Goal: Task Accomplishment & Management: Manage account settings

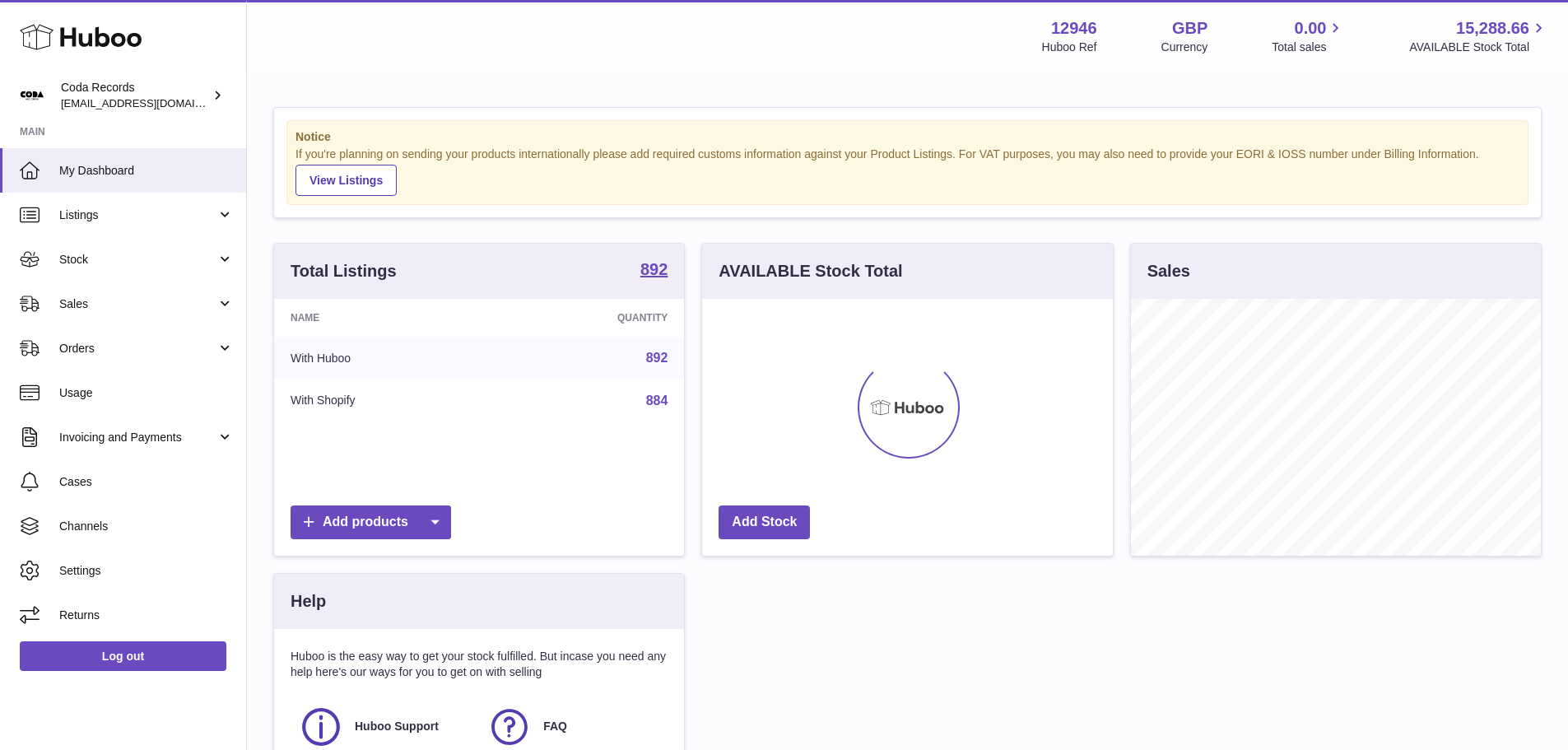
scroll to position [257, 411]
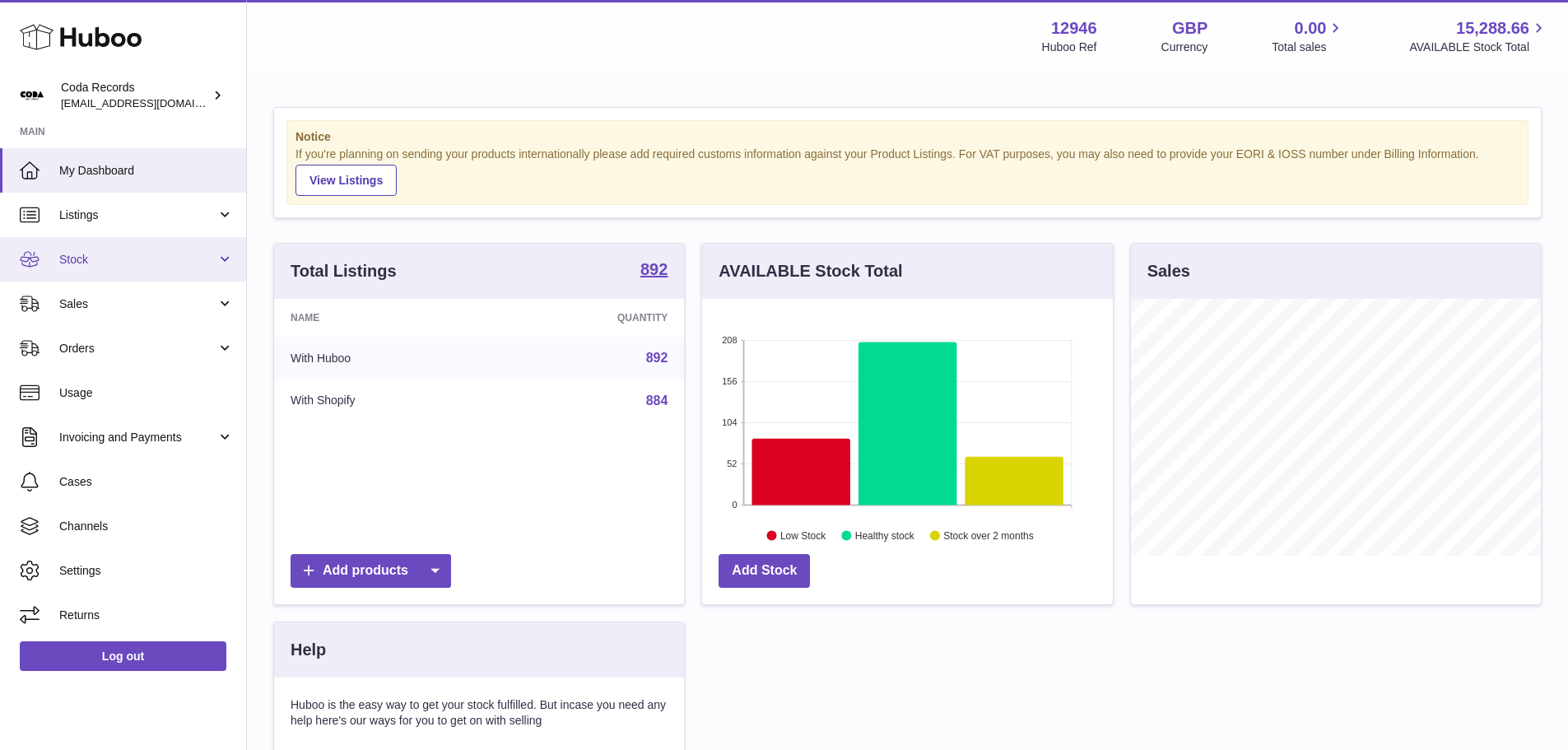
click at [125, 269] on link "Stock" at bounding box center [122, 260] width 246 height 45
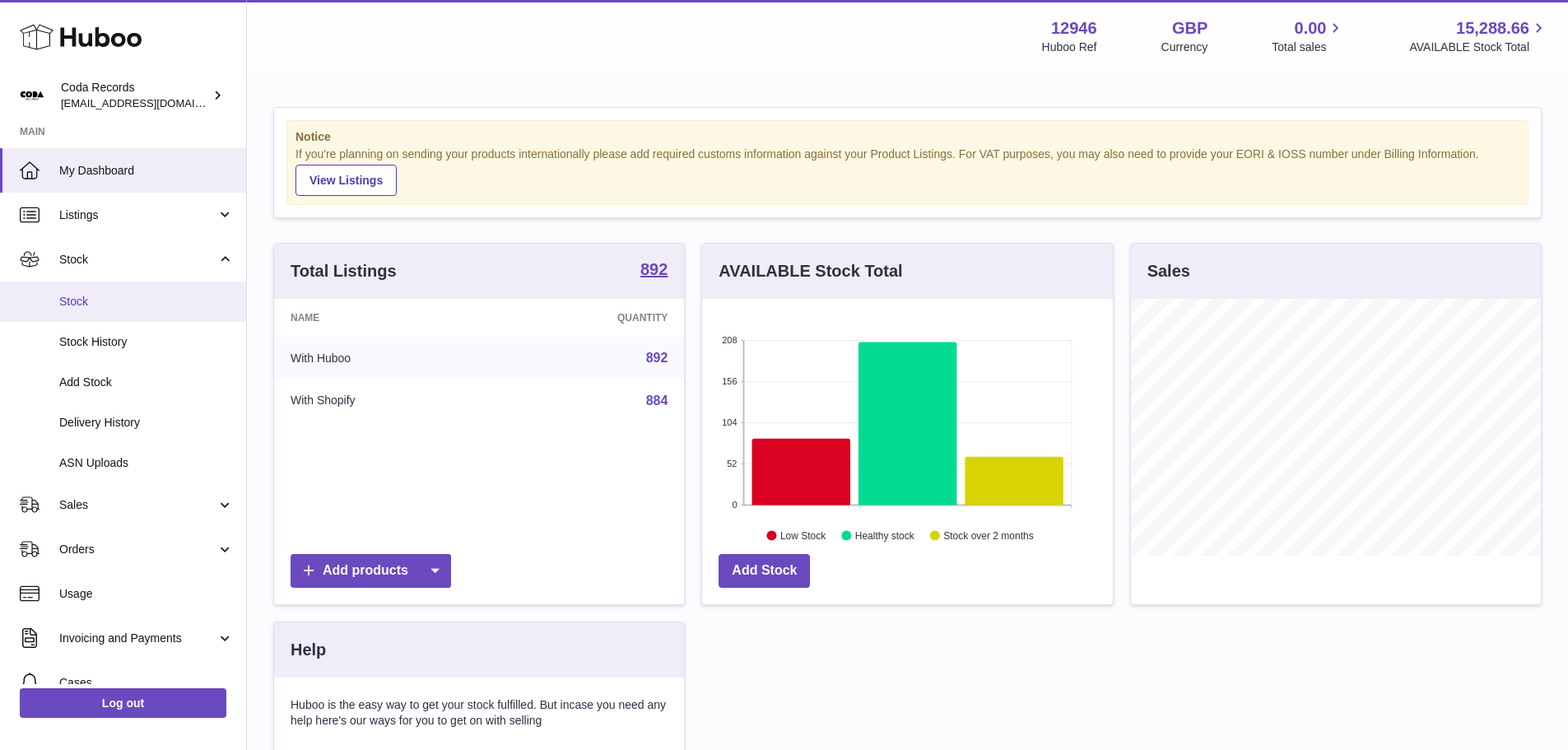
click at [118, 299] on span "Stock" at bounding box center [147, 302] width 174 height 16
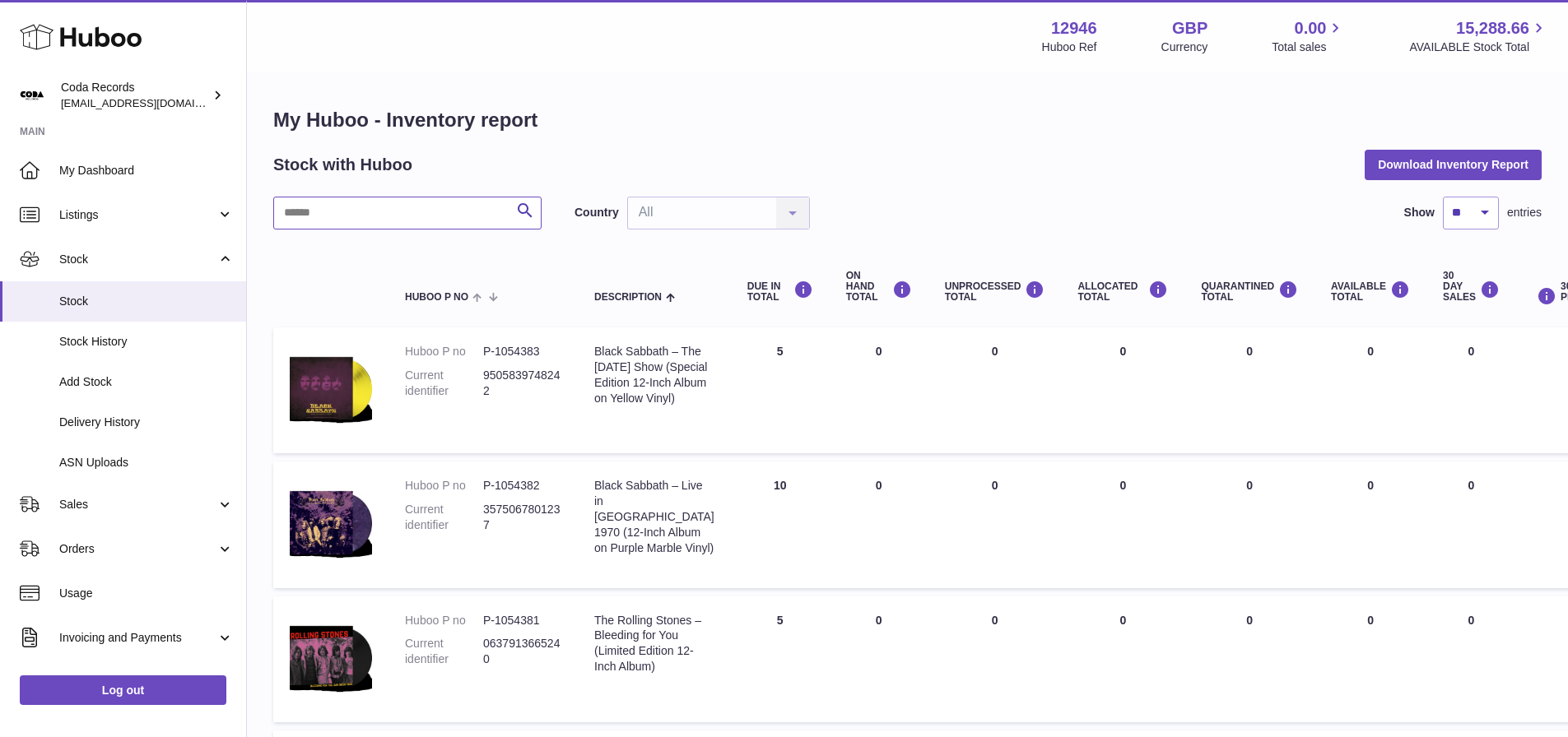
click at [349, 218] on input "text" at bounding box center [407, 213] width 268 height 33
paste input "********"
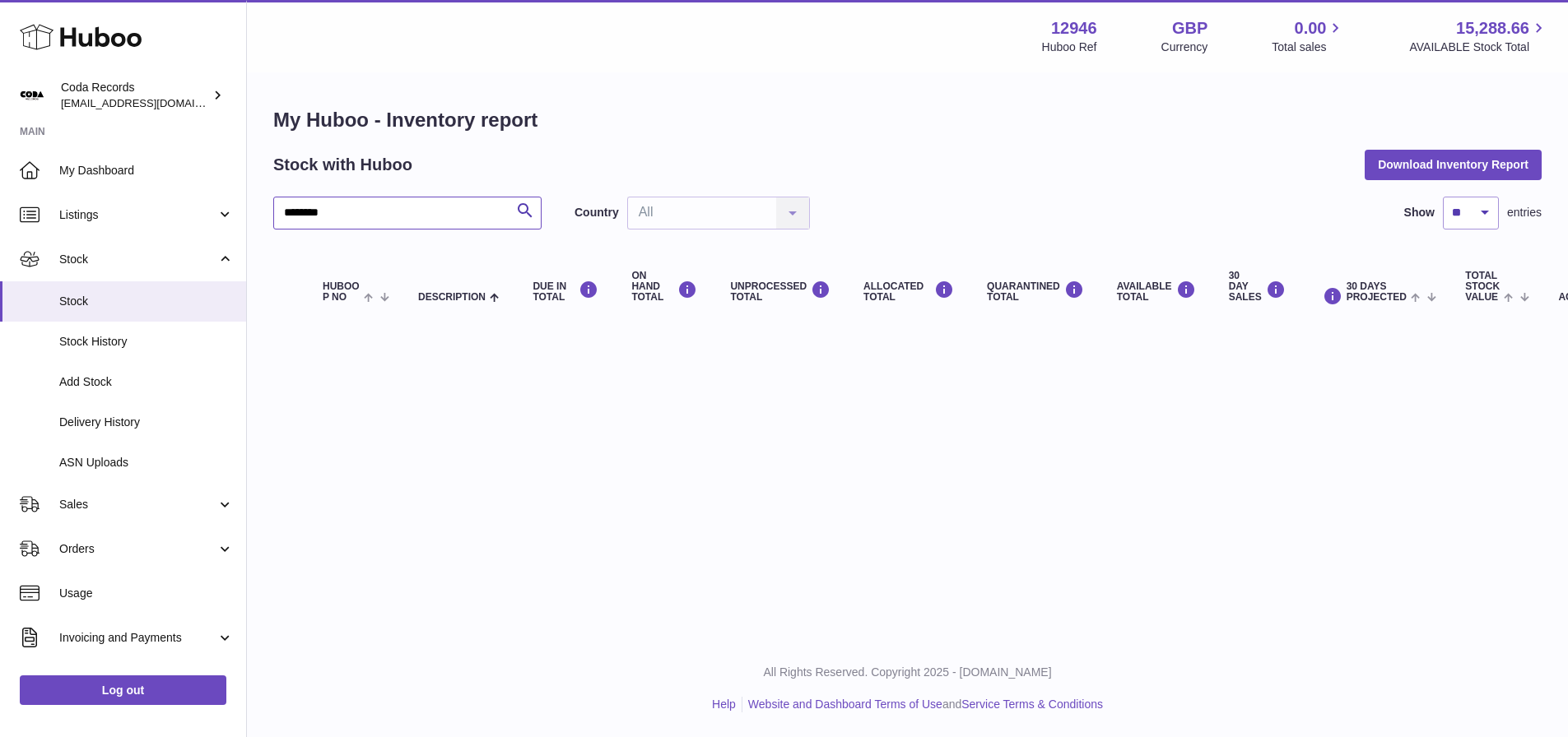
drag, startPoint x: 294, startPoint y: 211, endPoint x: 255, endPoint y: 209, distance: 39.1
click at [255, 209] on div "My Huboo - Inventory report Stock with Huboo Download Inventory Report ********…" at bounding box center [906, 217] width 1320 height 286
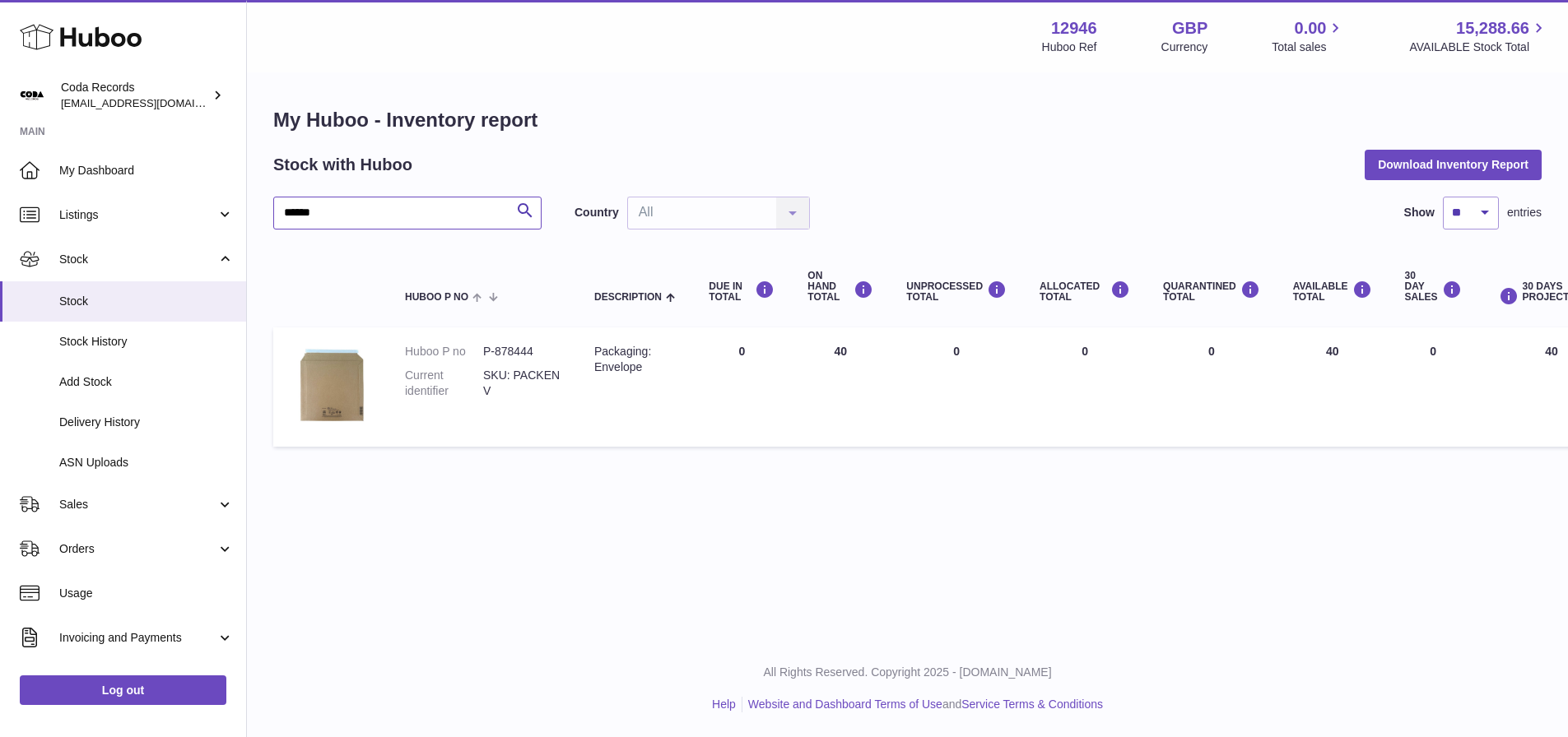
drag, startPoint x: 367, startPoint y: 211, endPoint x: 247, endPoint y: 222, distance: 120.5
click at [247, 221] on div "My Huboo - Inventory report Stock with Huboo Download Inventory Report ****** S…" at bounding box center [906, 281] width 1320 height 414
paste input "text"
click at [360, 210] on input "******" at bounding box center [407, 213] width 268 height 33
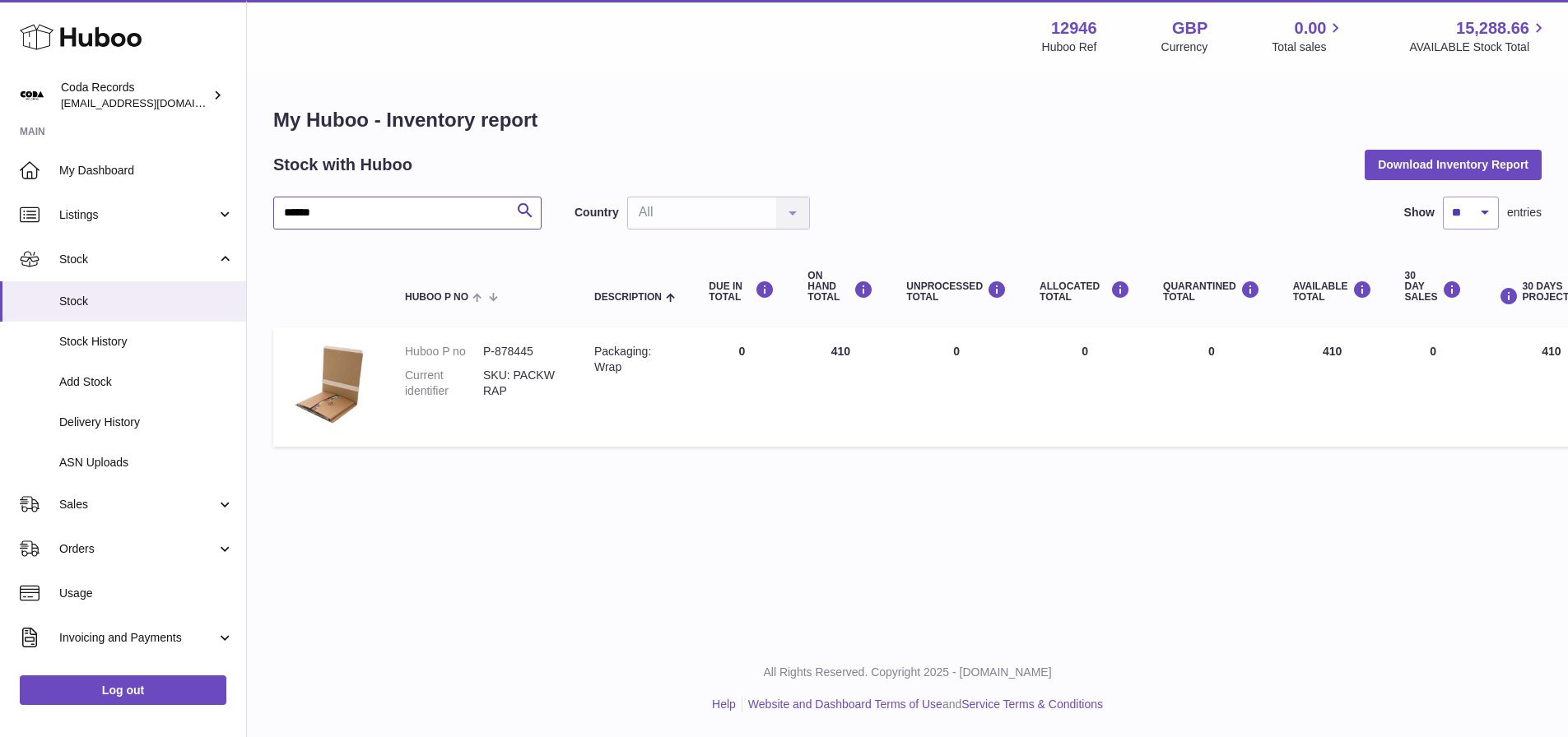
paste input "text"
type input "******"
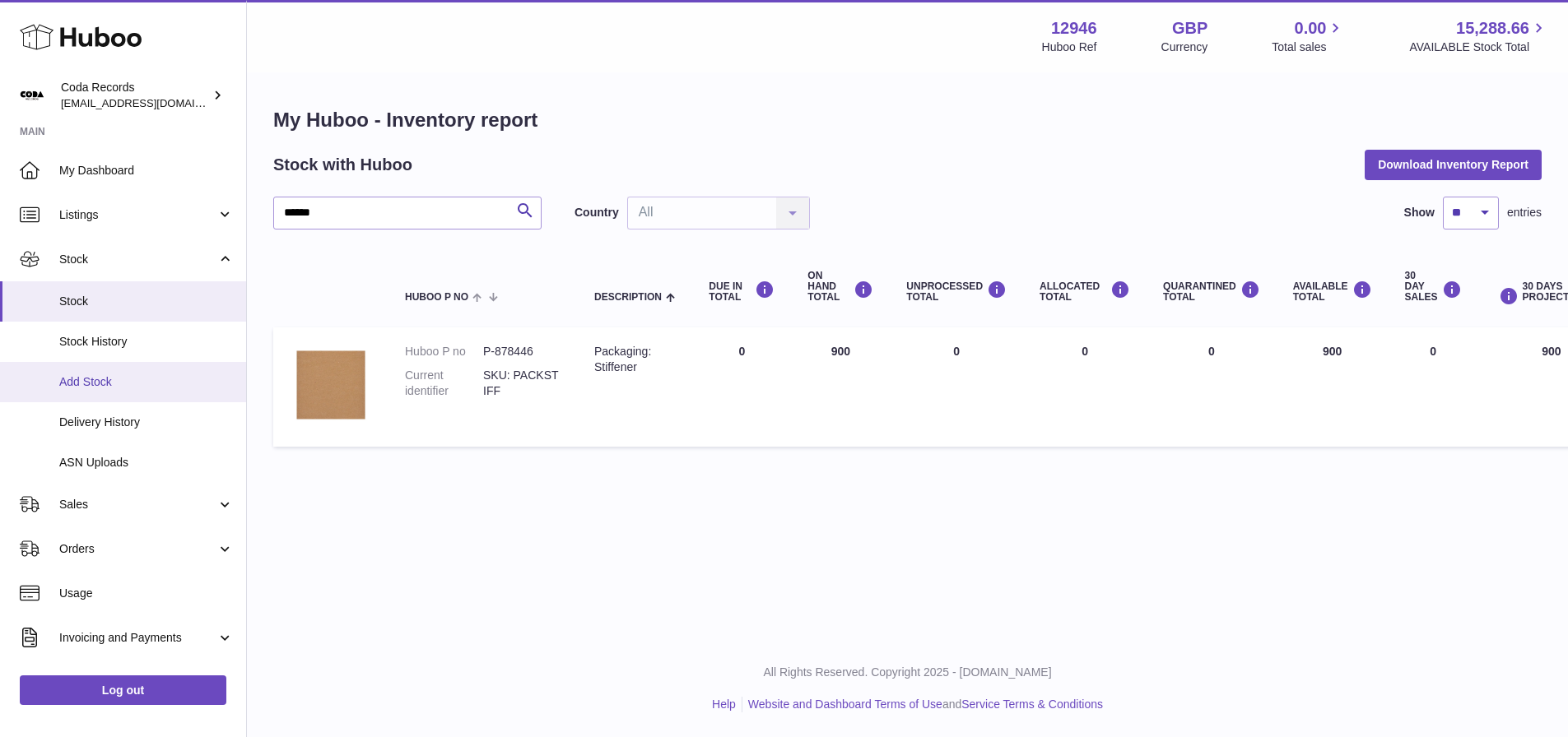
click at [120, 384] on span "Add Stock" at bounding box center [147, 382] width 174 height 16
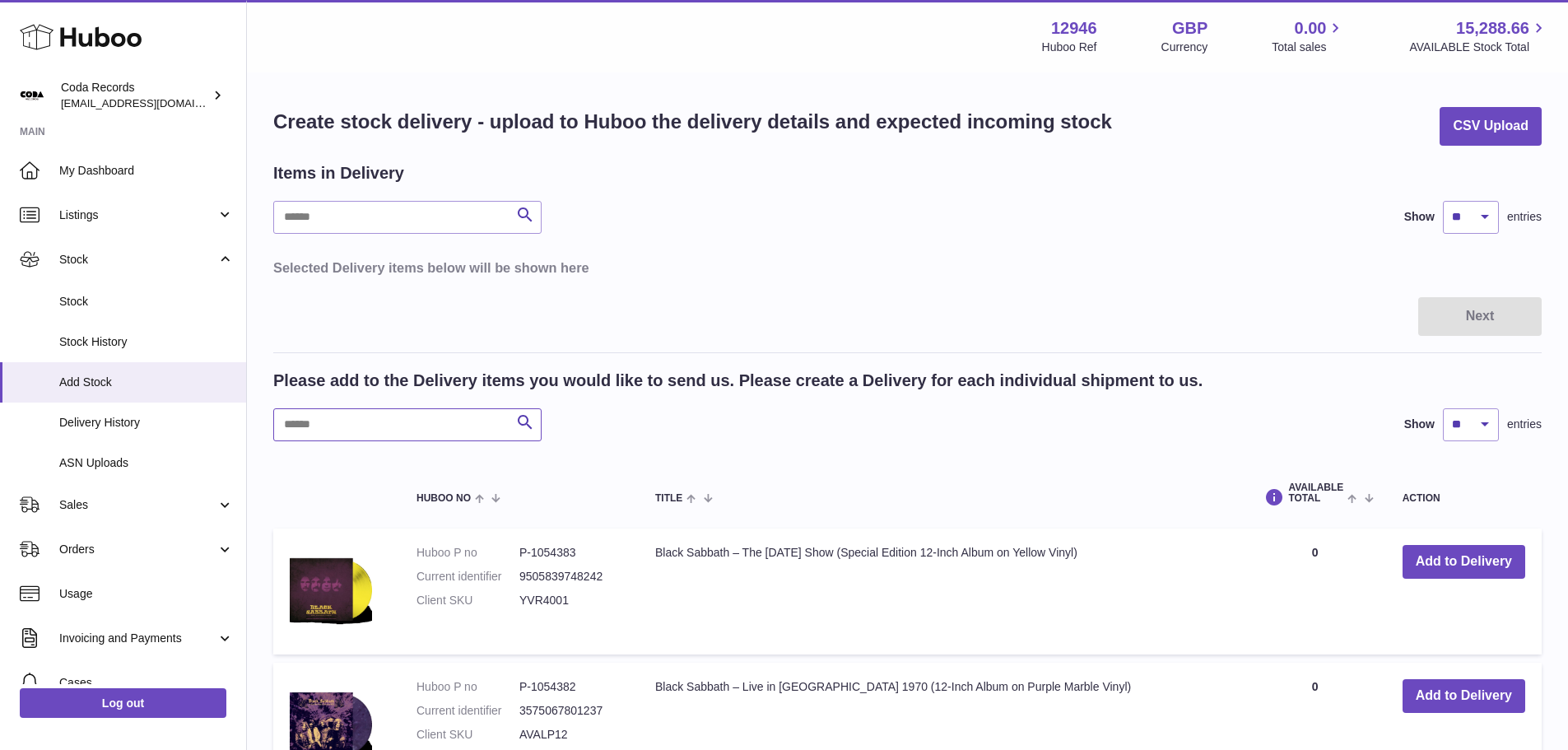
click at [436, 425] on input "text" at bounding box center [407, 425] width 268 height 33
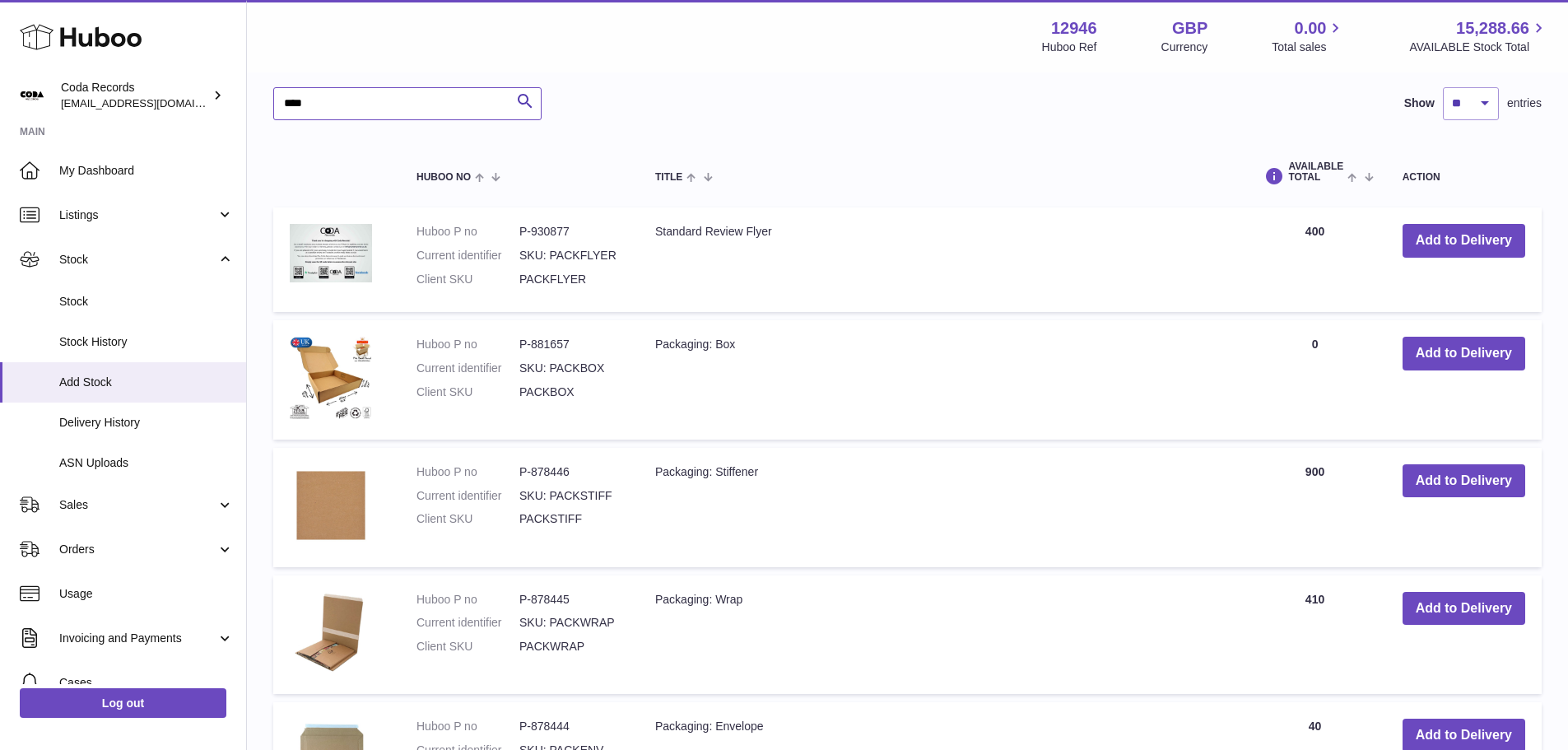
scroll to position [495, 0]
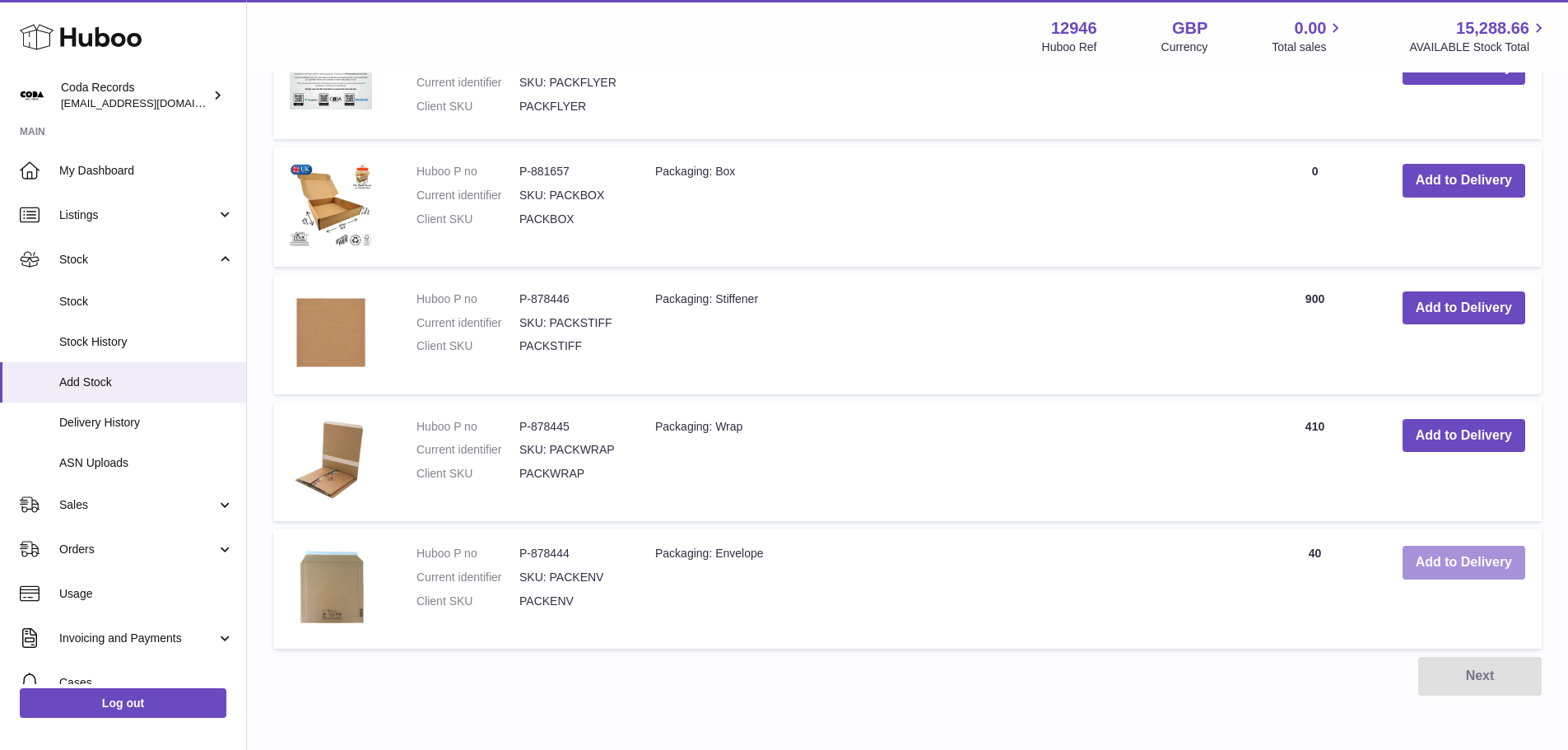
type input "****"
click at [1433, 558] on button "Add to Delivery" at bounding box center [1464, 563] width 122 height 34
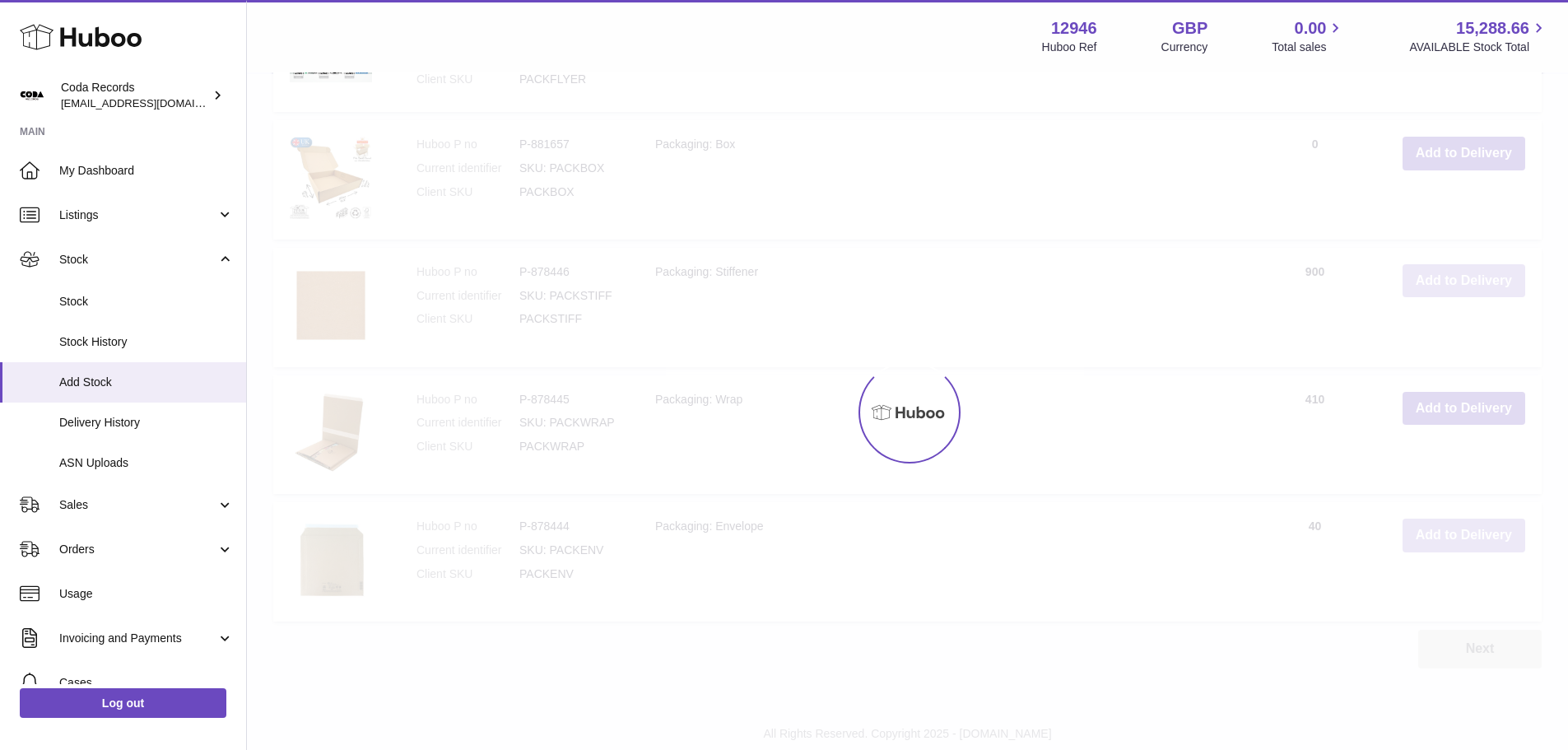
scroll to position [649, 0]
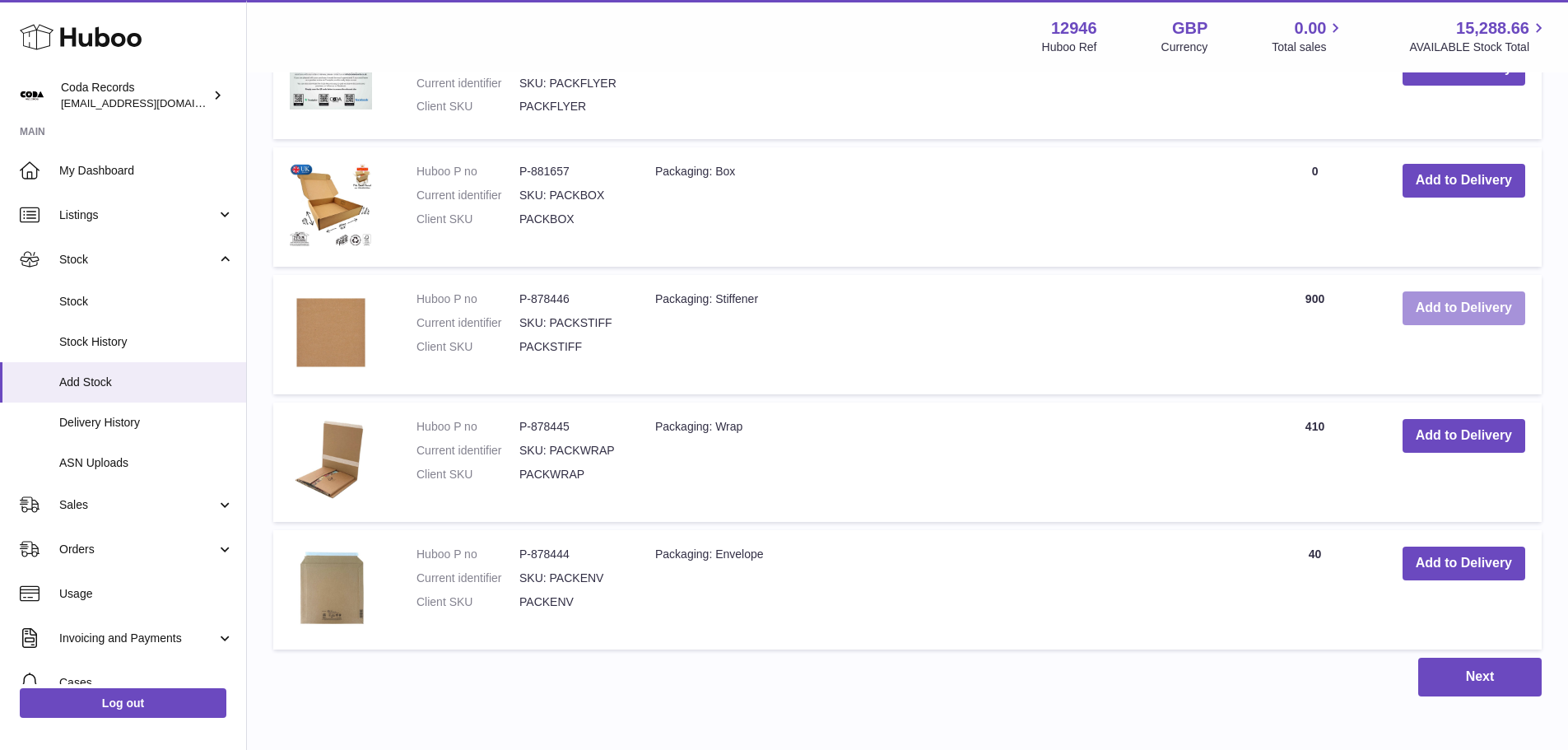
click at [1422, 304] on button "Add to Delivery" at bounding box center [1464, 308] width 122 height 34
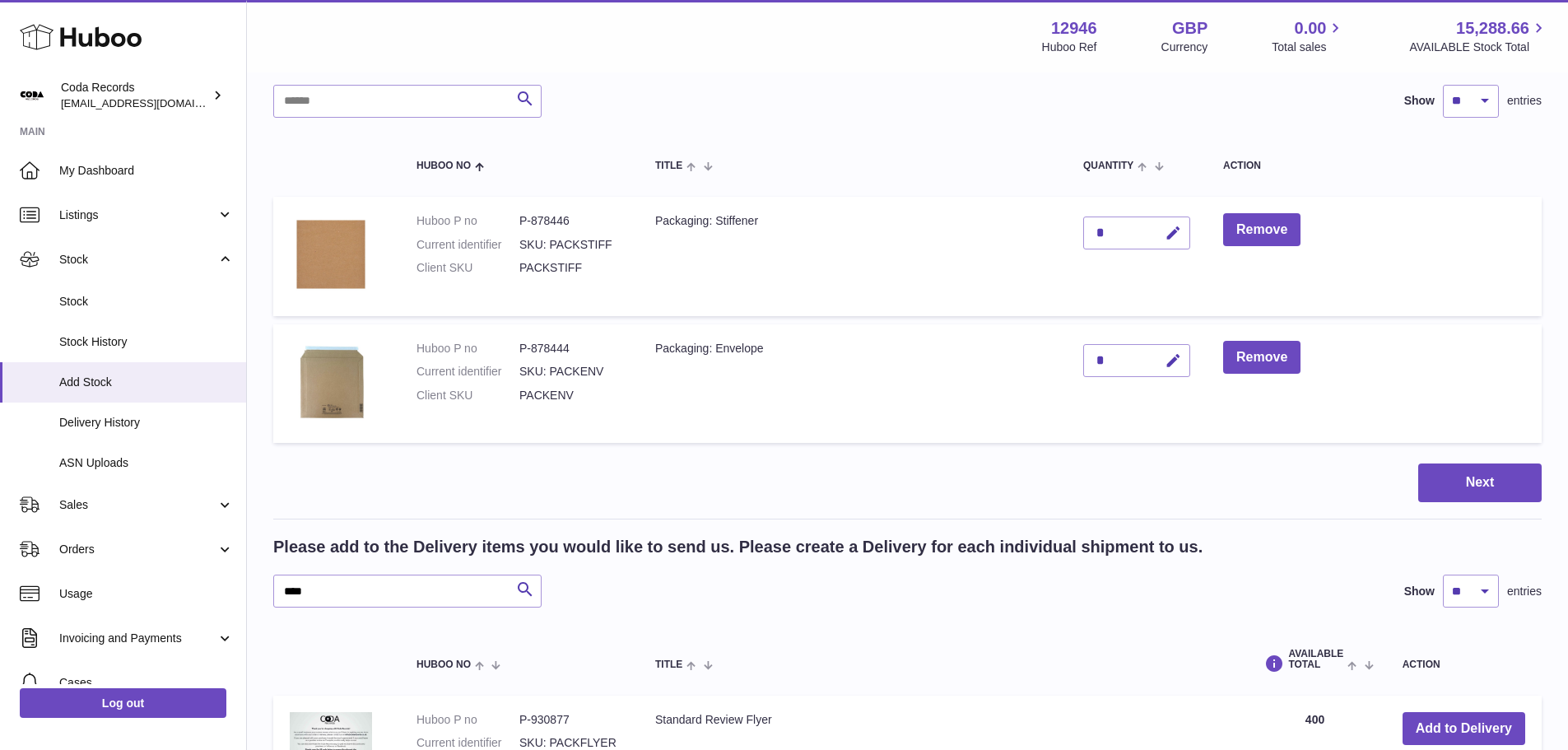
scroll to position [0, 0]
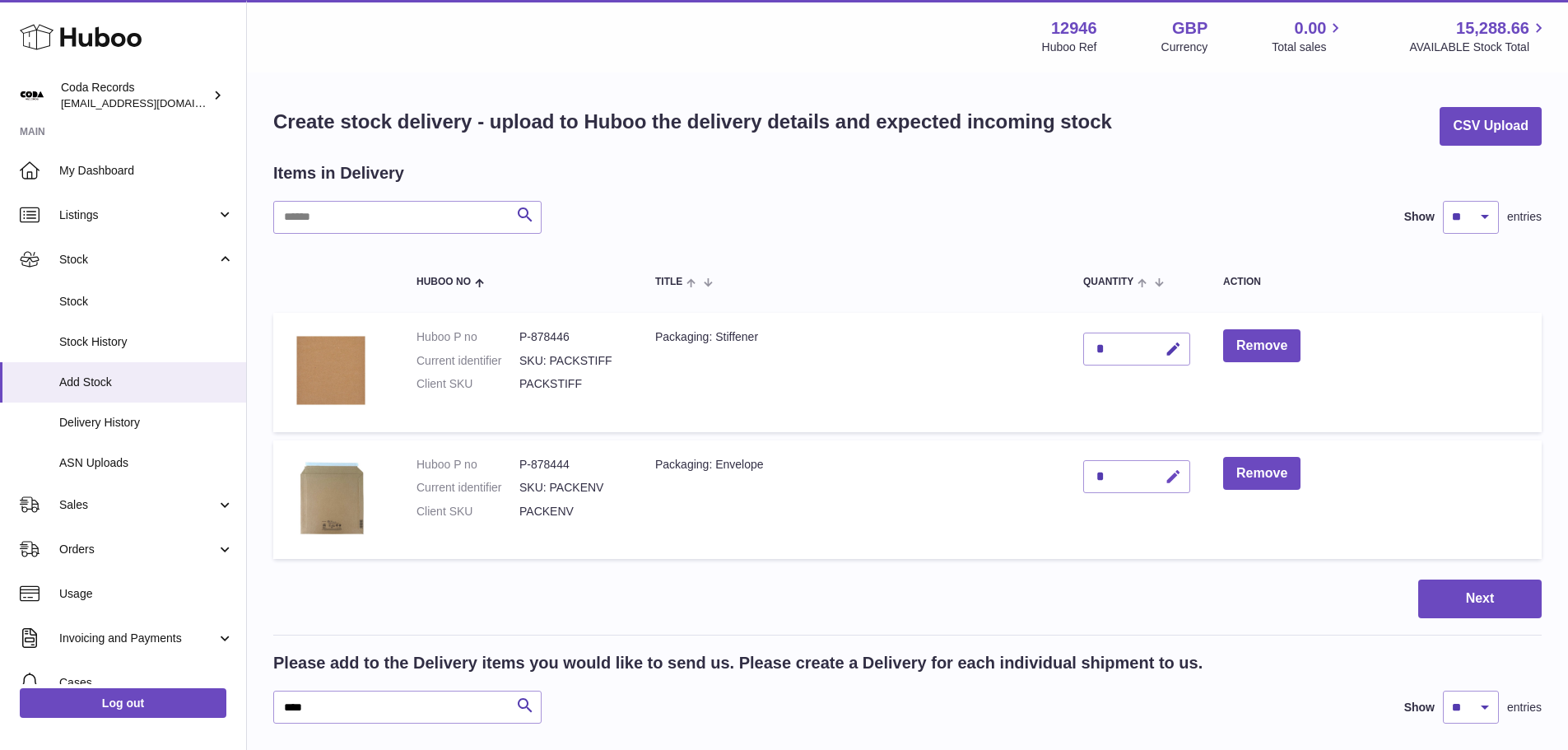
click at [1174, 483] on icon "button" at bounding box center [1173, 477] width 17 height 17
drag, startPoint x: 1107, startPoint y: 472, endPoint x: 1020, endPoint y: 478, distance: 87.2
click at [1025, 476] on tr "Huboo P no P-878444 Current identifier SKU: PACKENV Client SKU PACKENV Packagin…" at bounding box center [907, 500] width 1268 height 119
type input "***"
click at [1174, 470] on icon "submit" at bounding box center [1173, 476] width 15 height 15
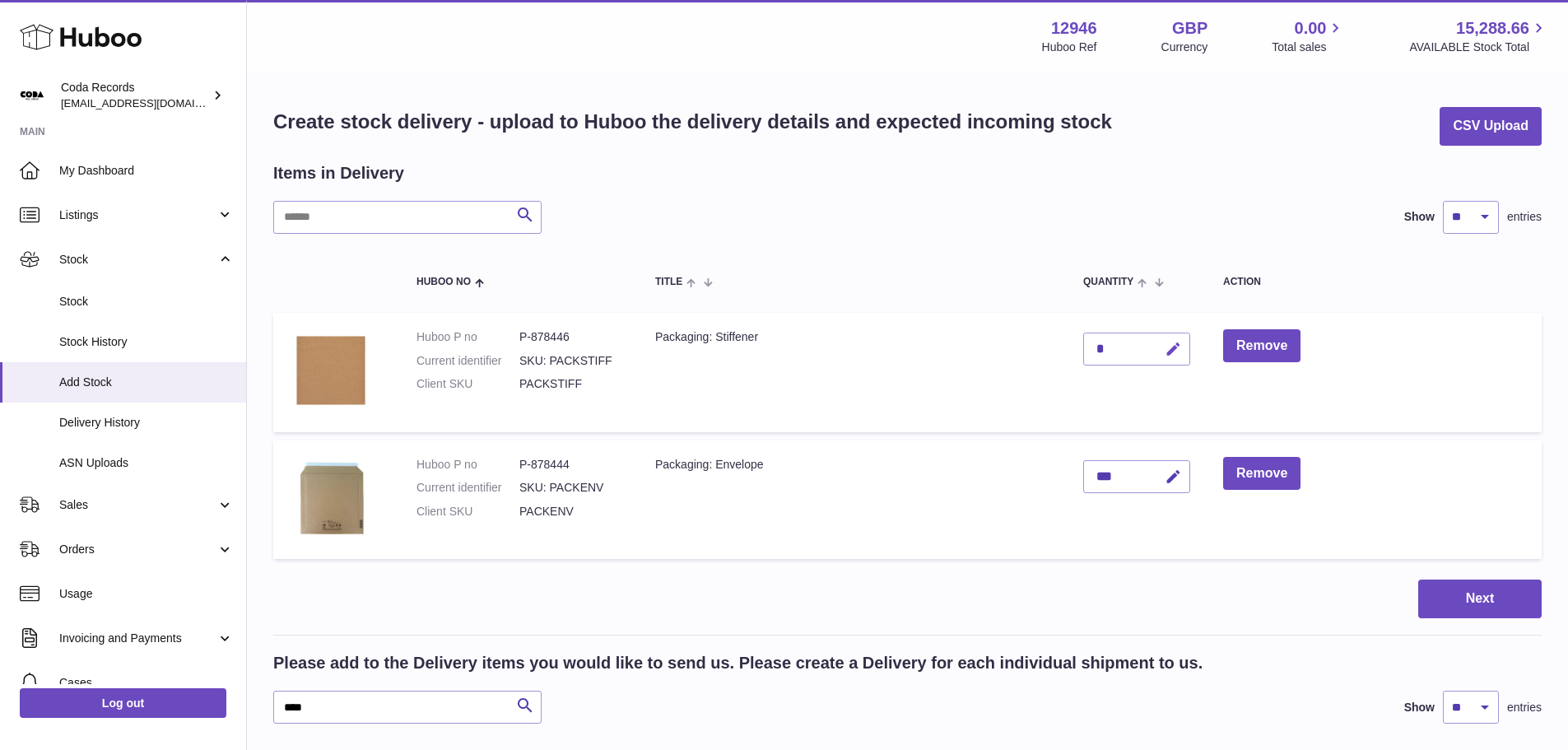
click at [1179, 349] on icon "button" at bounding box center [1173, 350] width 17 height 17
drag, startPoint x: 1105, startPoint y: 343, endPoint x: 1065, endPoint y: 349, distance: 40.4
click at [1069, 347] on td "*" at bounding box center [1137, 373] width 140 height 119
type input "***"
click at [1175, 343] on icon "submit" at bounding box center [1173, 349] width 15 height 15
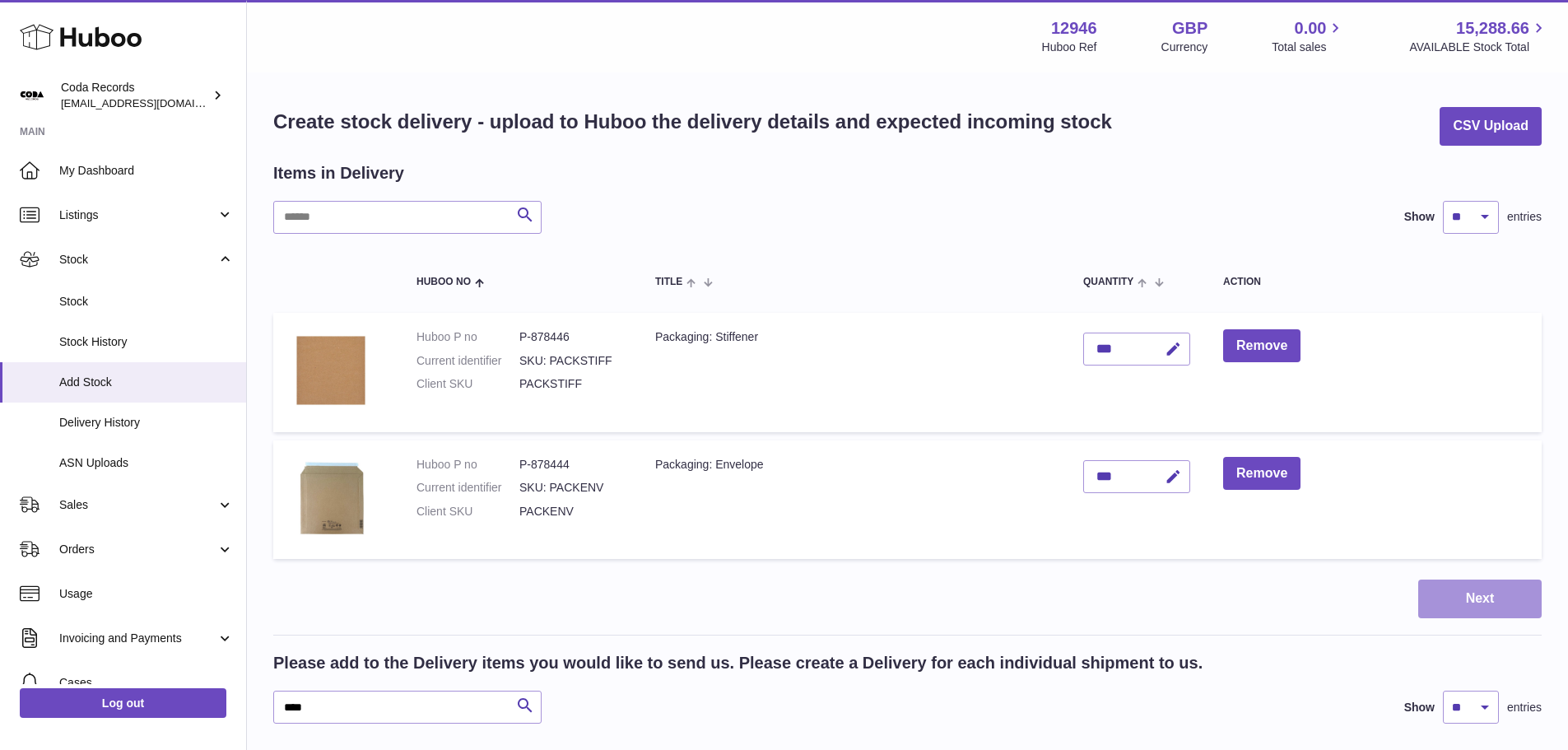
click at [1500, 586] on button "Next" at bounding box center [1479, 599] width 123 height 39
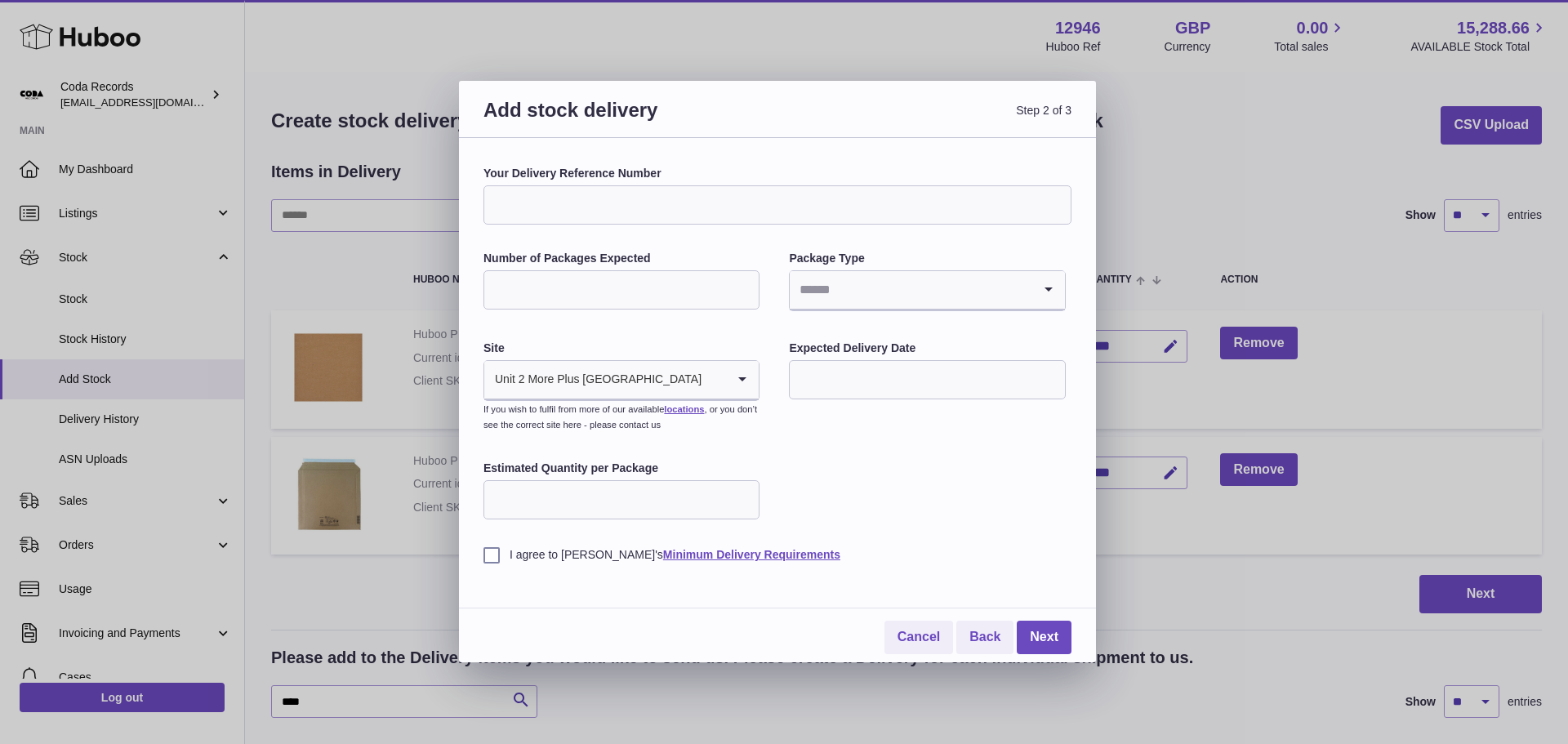
click at [515, 565] on div "Your Delivery Reference Number Number of Packages Expected Package Type Loading…" at bounding box center [777, 410] width 588 height 489
click at [494, 554] on label "I agree to Huboo's Minimum Delivery Requirements" at bounding box center [777, 555] width 588 height 15
click at [870, 290] on input "Search for option" at bounding box center [911, 290] width 241 height 38
click at [847, 394] on li "Boxes" at bounding box center [927, 400] width 273 height 33
click at [660, 301] on input "Number of Packages Expected" at bounding box center [621, 290] width 276 height 39
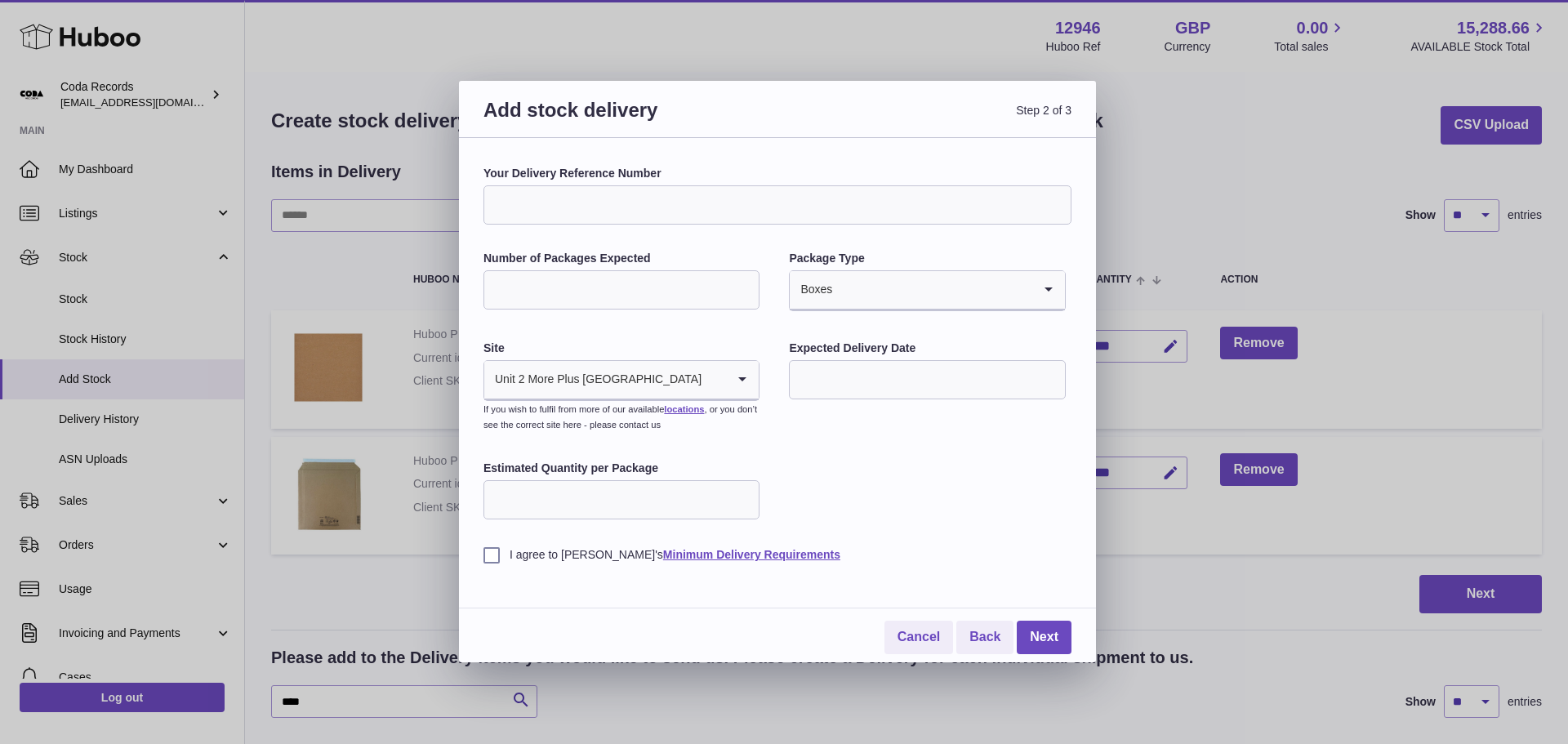
type input "*"
click at [971, 453] on div "Your Delivery Reference Number Number of Packages Expected * Package Type Boxes…" at bounding box center [777, 365] width 588 height 397
click at [949, 387] on input "text" at bounding box center [927, 380] width 276 height 39
click at [975, 544] on span "16" at bounding box center [978, 548] width 29 height 29
type input "**********"
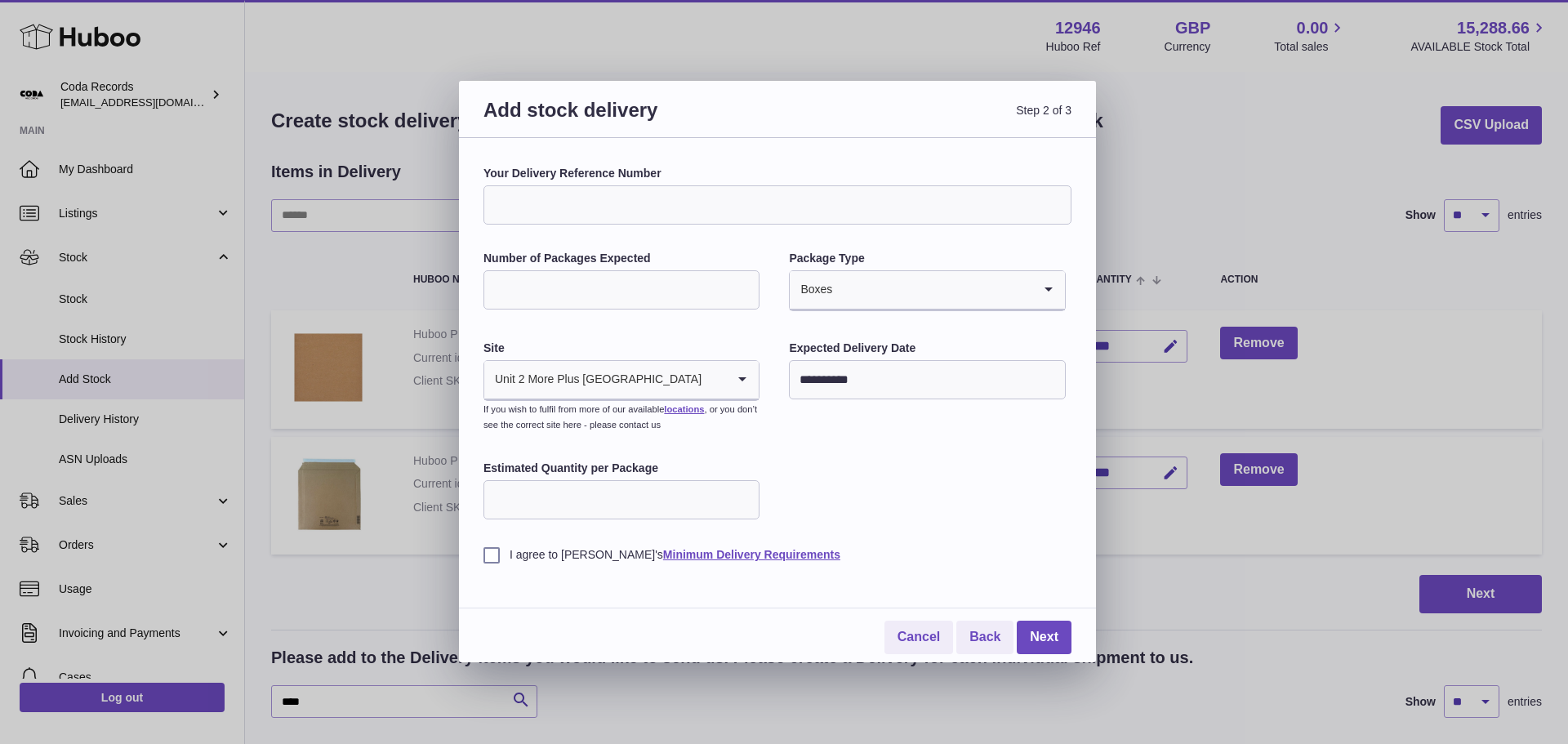
click at [1017, 533] on div "I agree to Huboo's Minimum Delivery Requirements" at bounding box center [777, 543] width 588 height 40
click at [1049, 643] on link "Next" at bounding box center [1044, 637] width 55 height 33
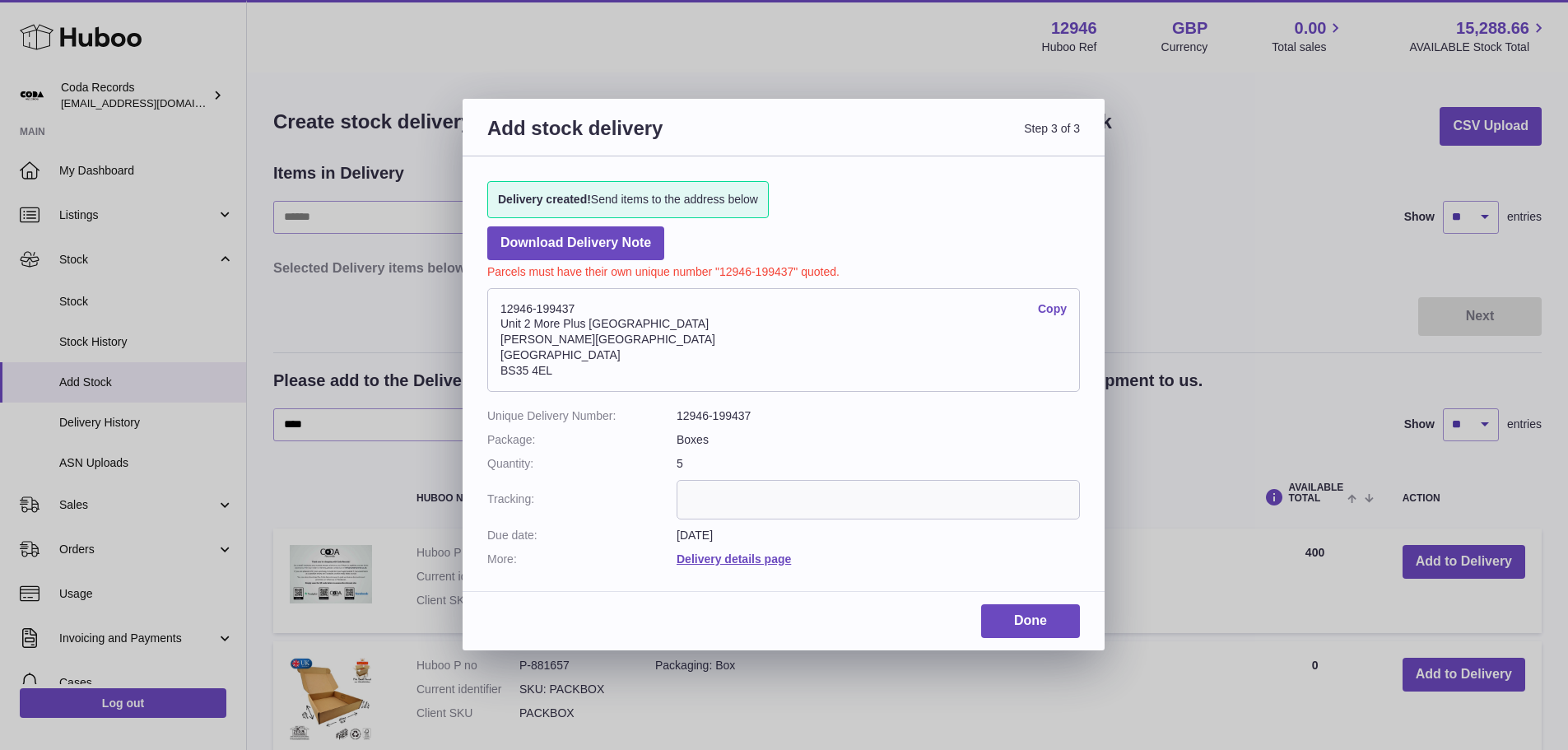
drag, startPoint x: 546, startPoint y: 302, endPoint x: 495, endPoint y: 299, distance: 51.1
click at [495, 299] on address "12946-199437 Copy Unit 2 More Plus Central Park Hudson Ave Severn Beach BS35 4EL" at bounding box center [783, 340] width 593 height 104
copy address "12946-199437"
click at [1032, 617] on link "Done" at bounding box center [1030, 621] width 99 height 34
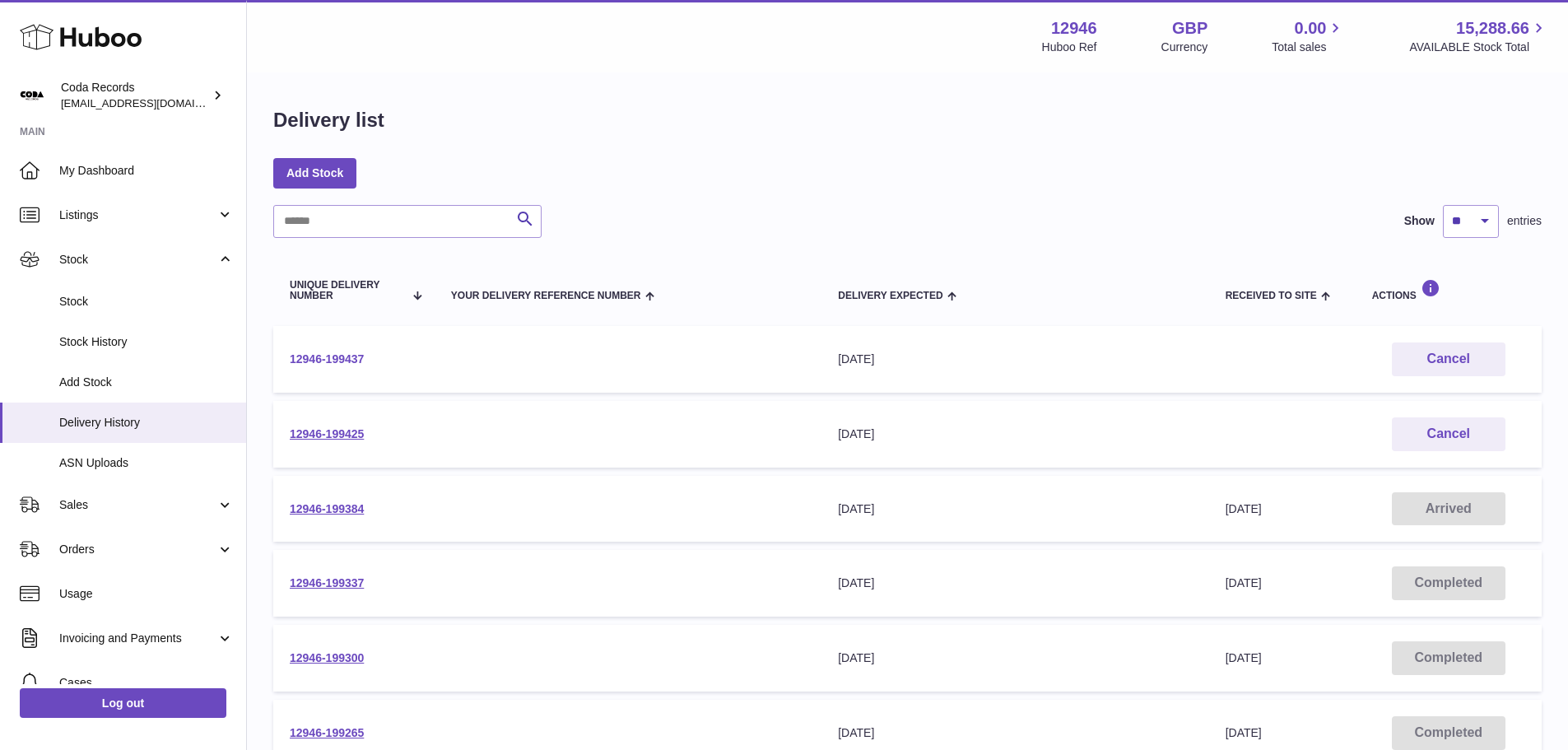
click at [348, 357] on link "12946-199437" at bounding box center [327, 358] width 74 height 13
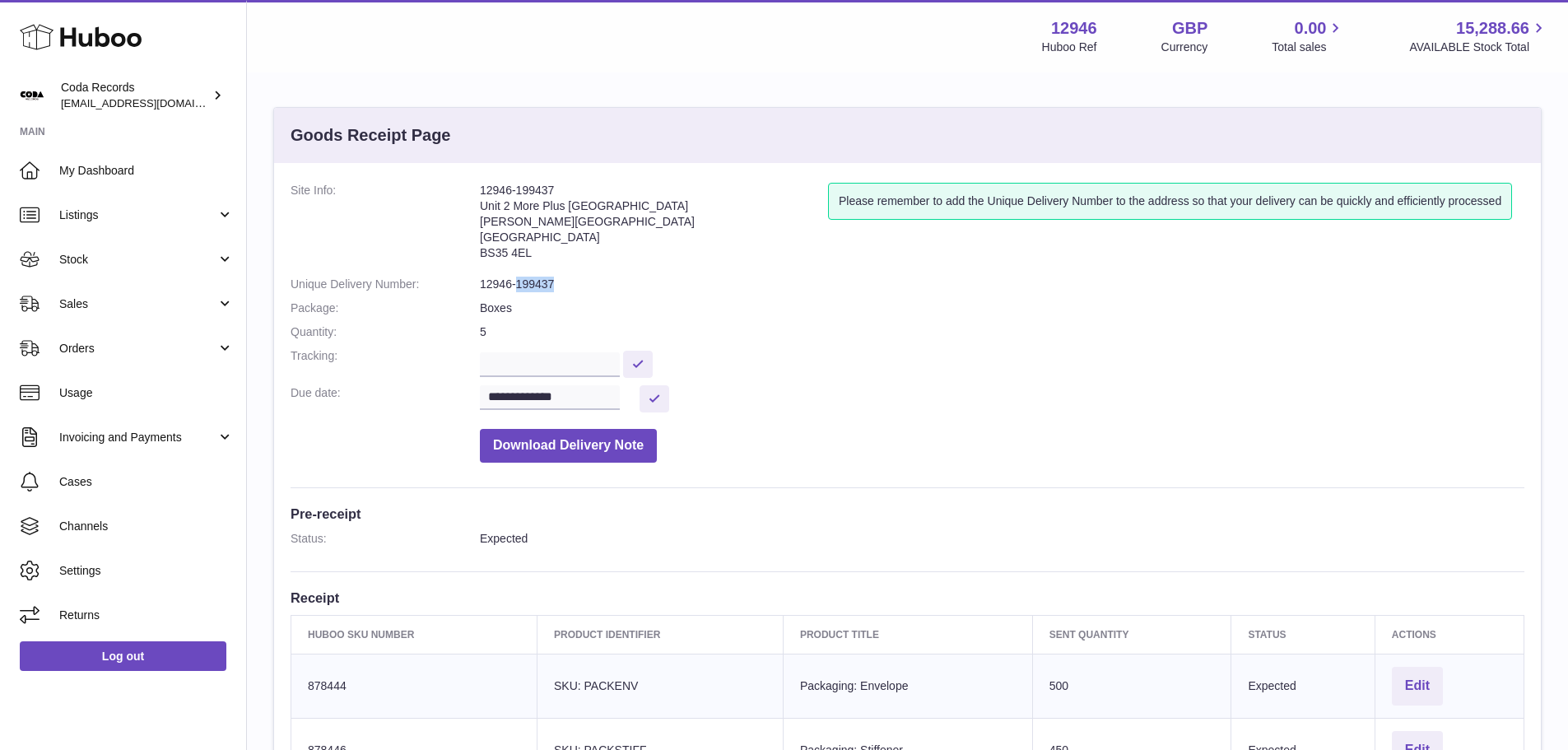
drag, startPoint x: 555, startPoint y: 282, endPoint x: 518, endPoint y: 278, distance: 37.2
click at [518, 278] on dd "12946-199437" at bounding box center [1001, 285] width 1044 height 16
copy dd "199437"
click at [658, 400] on button at bounding box center [654, 399] width 29 height 27
click at [576, 394] on input "**********" at bounding box center [549, 398] width 140 height 25
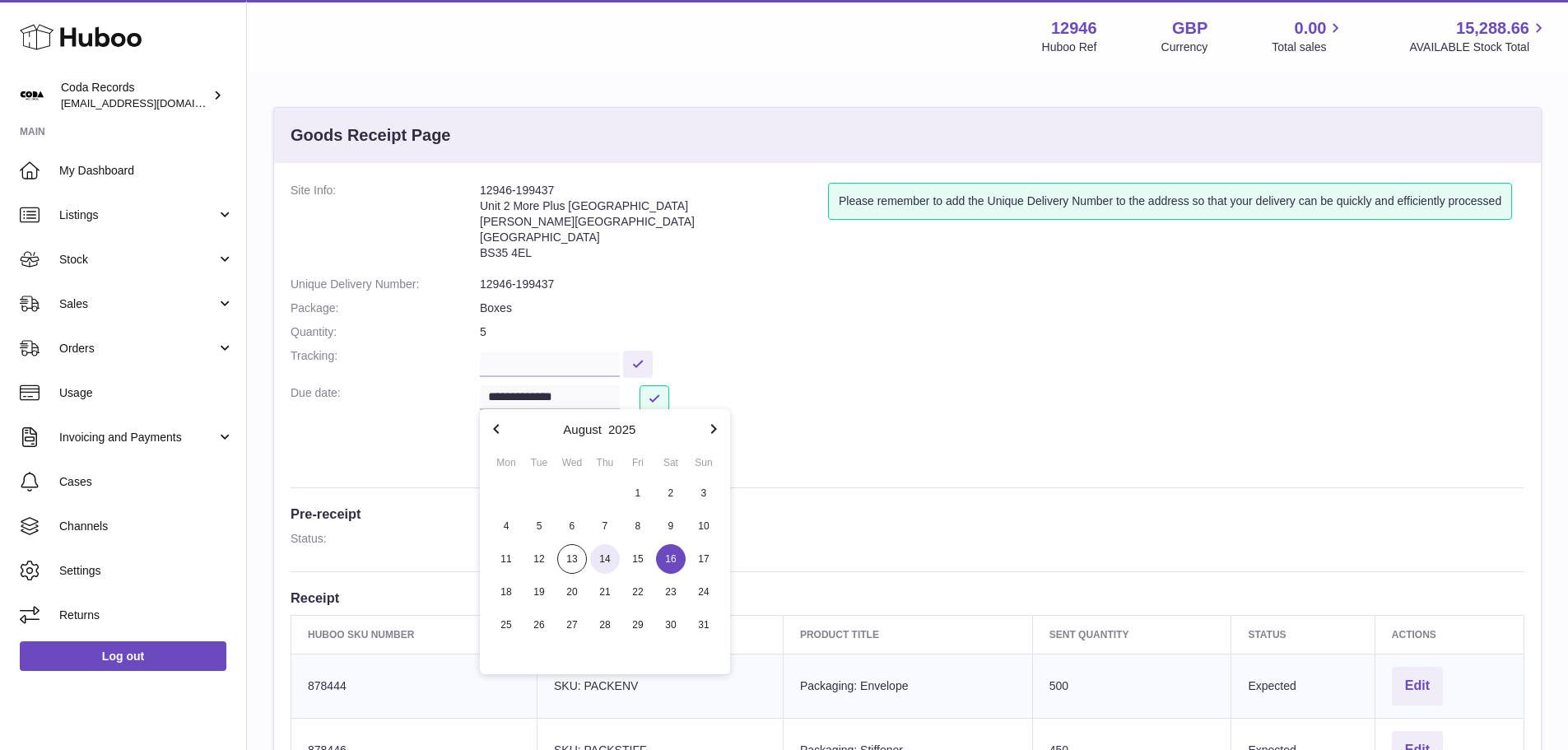
click at [596, 558] on span "14" at bounding box center [605, 559] width 29 height 29
type input "**********"
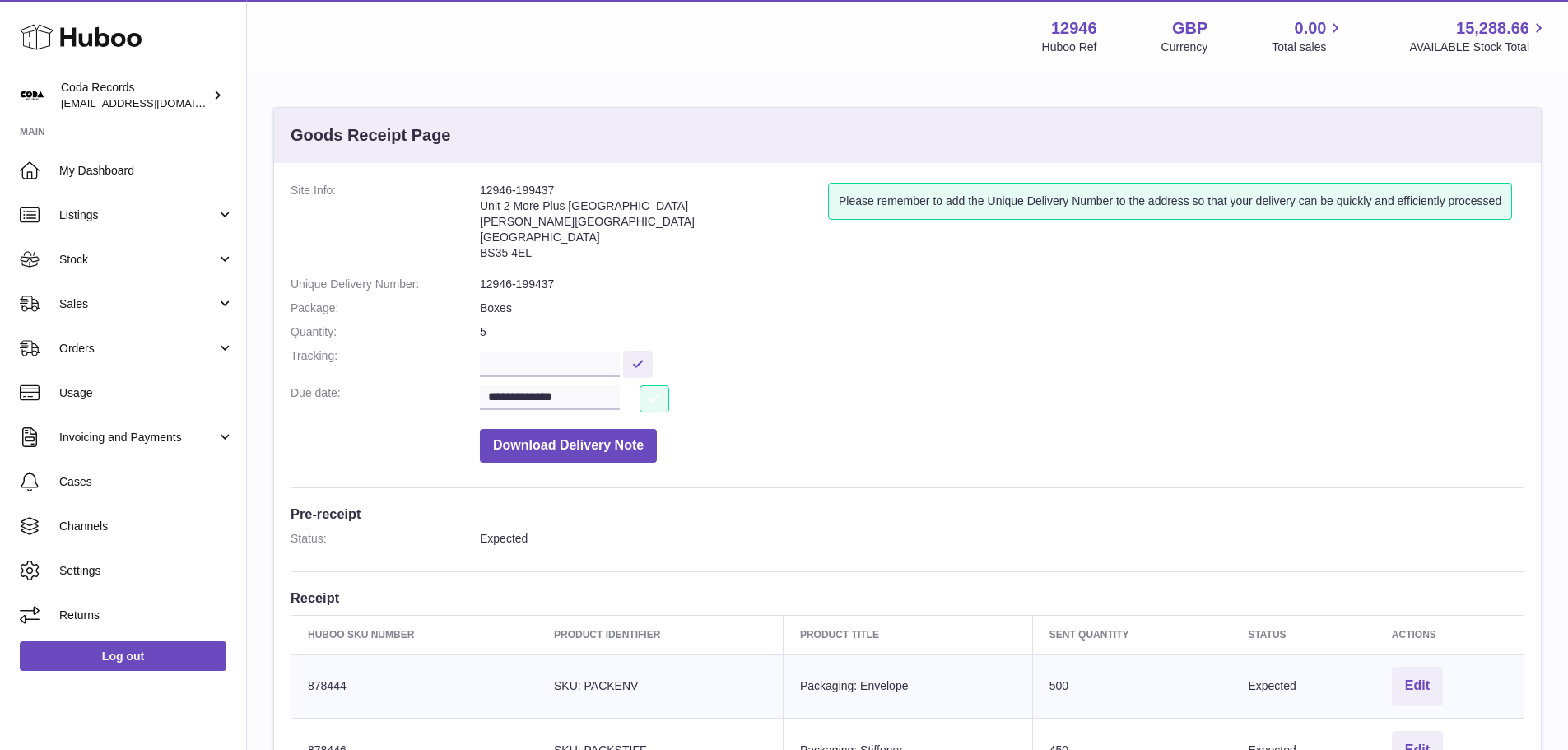
click at [649, 396] on button at bounding box center [654, 399] width 29 height 27
